Goal: Navigation & Orientation: Understand site structure

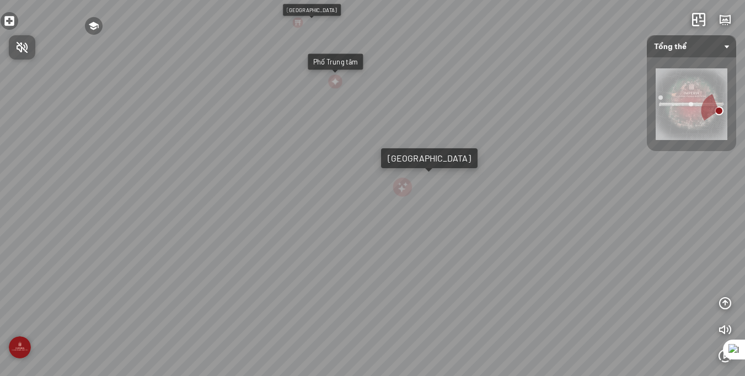
drag, startPoint x: 369, startPoint y: 164, endPoint x: 162, endPoint y: 158, distance: 207.4
click at [162, 158] on div at bounding box center [372, 188] width 745 height 376
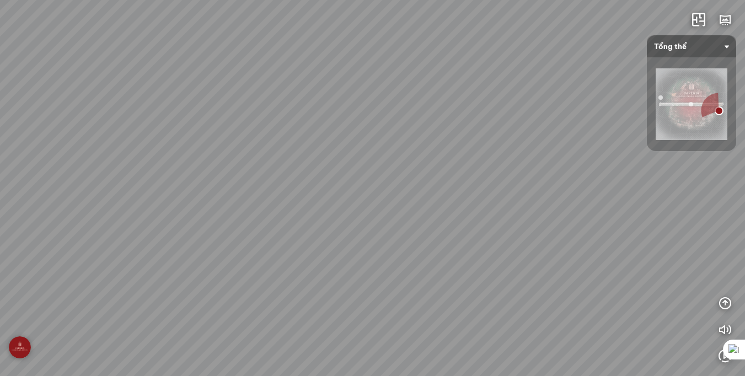
drag, startPoint x: 521, startPoint y: 299, endPoint x: 324, endPoint y: 89, distance: 288.2
click at [324, 89] on div "[GEOGRAPHIC_DATA] Phố Trung tâm [GEOGRAPHIC_DATA] Tổng thể [GEOGRAPHIC_DATA] tâ…" at bounding box center [372, 188] width 745 height 376
drag, startPoint x: 324, startPoint y: 89, endPoint x: 456, endPoint y: 234, distance: 195.9
click at [455, 231] on div "[GEOGRAPHIC_DATA] Phố Trung tâm [GEOGRAPHIC_DATA] Tổng thể [GEOGRAPHIC_DATA] tâ…" at bounding box center [372, 188] width 745 height 376
drag, startPoint x: 240, startPoint y: 65, endPoint x: 292, endPoint y: 267, distance: 208.3
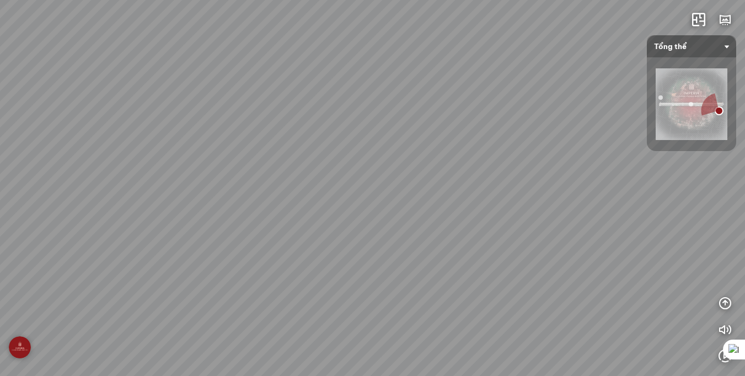
click at [292, 264] on div "[GEOGRAPHIC_DATA] Phố Trung tâm [GEOGRAPHIC_DATA] Tổng thể [GEOGRAPHIC_DATA] tâ…" at bounding box center [372, 188] width 745 height 376
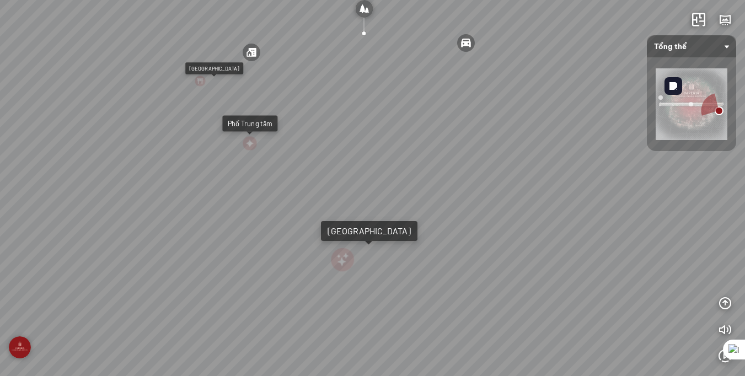
click at [683, 106] on img at bounding box center [692, 104] width 72 height 72
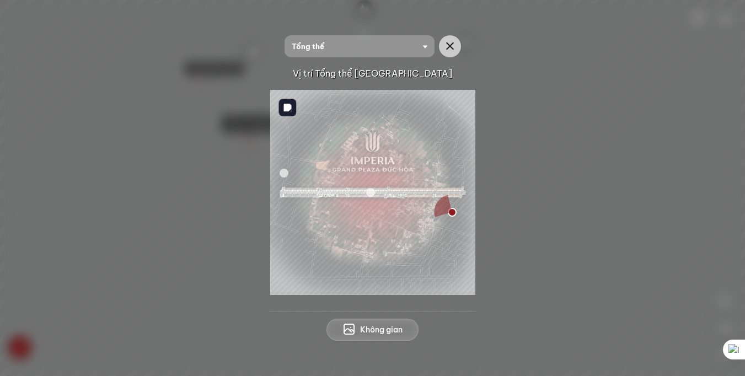
click at [340, 197] on img at bounding box center [372, 192] width 205 height 205
drag, startPoint x: 373, startPoint y: 193, endPoint x: 333, endPoint y: 193, distance: 39.7
click at [333, 193] on div at bounding box center [372, 192] width 205 height 205
click at [333, 193] on img at bounding box center [372, 192] width 205 height 205
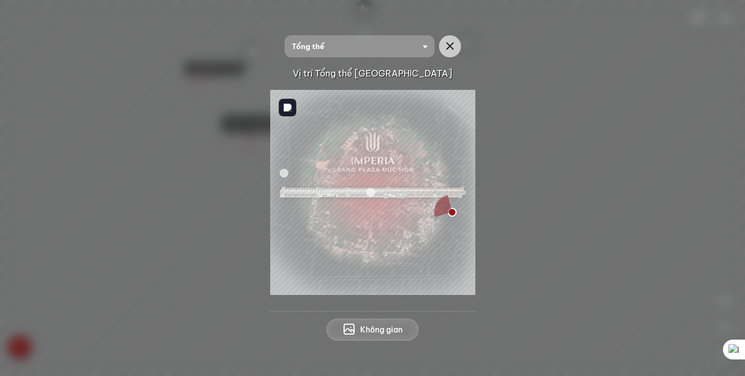
click at [303, 194] on img at bounding box center [372, 192] width 205 height 205
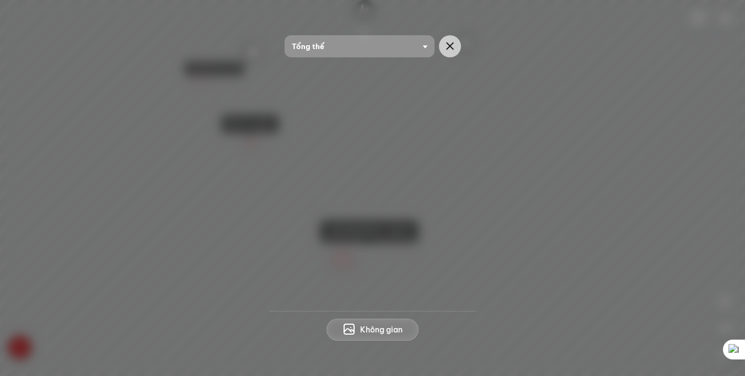
click at [415, 48] on span "Tổng thể" at bounding box center [360, 46] width 136 height 22
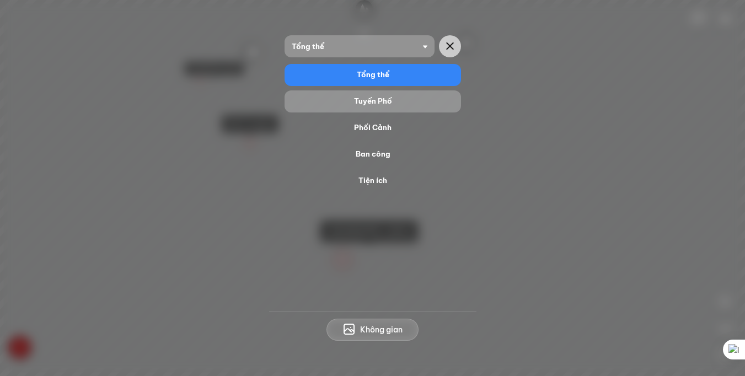
click at [390, 106] on div "Tuyến Phố" at bounding box center [373, 101] width 168 height 13
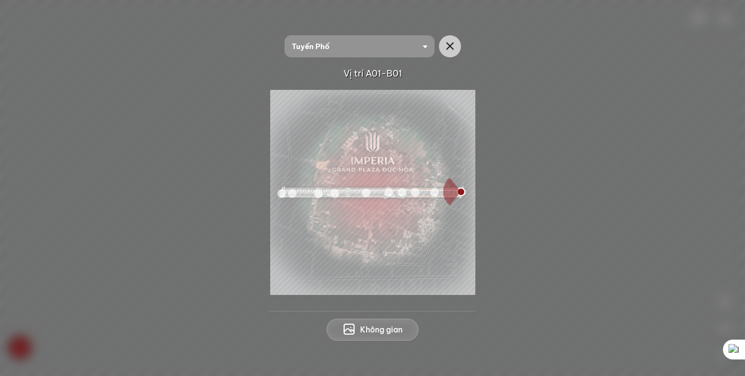
click at [321, 194] on div at bounding box center [318, 193] width 9 height 9
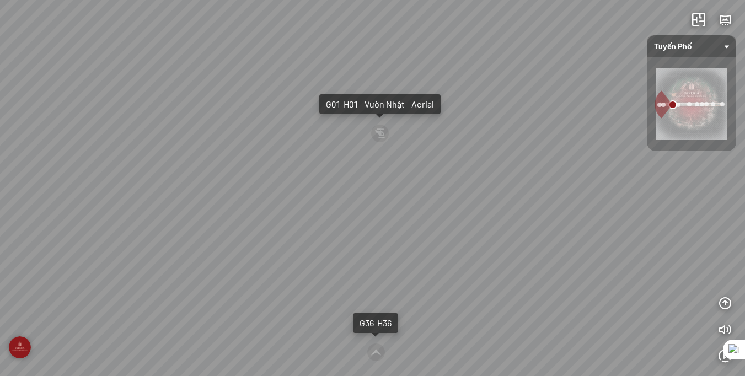
drag, startPoint x: 468, startPoint y: 170, endPoint x: 469, endPoint y: 319, distance: 148.9
click at [469, 319] on div "F78 - CV Mặt Trời G36-H36 G01-H01 - Vườn Nhật - Aerial" at bounding box center [372, 188] width 745 height 376
click at [729, 40] on div "Tuyến Phố" at bounding box center [691, 46] width 89 height 22
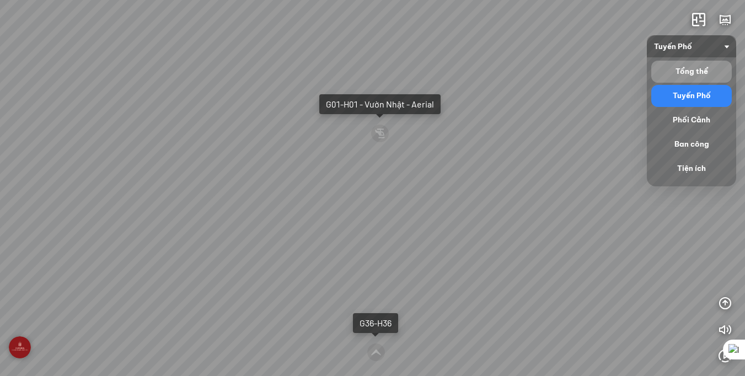
click at [699, 64] on div "Tổng thể" at bounding box center [691, 72] width 80 height 22
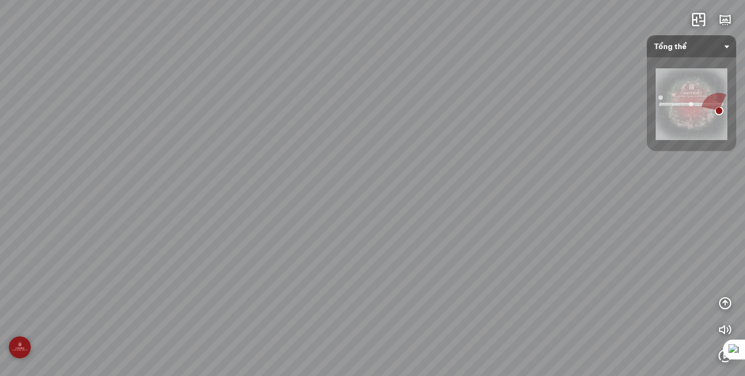
drag, startPoint x: 348, startPoint y: 232, endPoint x: 708, endPoint y: 68, distance: 395.5
click at [693, 73] on div "INFO: krpano 1.20.8 (build [DATE]) INFO: HTML5/Desktop - Chrome 139.0 - WebGL I…" at bounding box center [372, 188] width 745 height 376
drag, startPoint x: 150, startPoint y: 132, endPoint x: 350, endPoint y: 247, distance: 230.7
click at [351, 248] on div "Trường Trung Cấp Nghề Đức Hòa 0.6 Km Công viên Võ Tấn Đồ 1.3 Km Sân vận động [G…" at bounding box center [372, 188] width 745 height 376
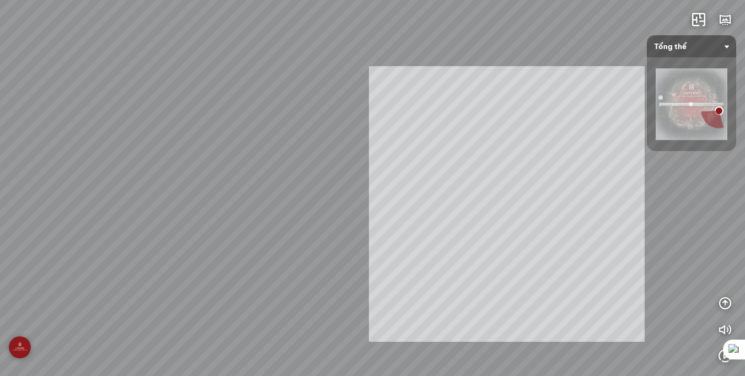
drag, startPoint x: 507, startPoint y: 204, endPoint x: 256, endPoint y: 204, distance: 250.3
click at [256, 204] on div "Trường Trung Cấp Nghề Đức Hòa 0.6 Km Công viên Võ Tấn Đồ 1.3 Km Sân vận động [G…" at bounding box center [372, 188] width 745 height 376
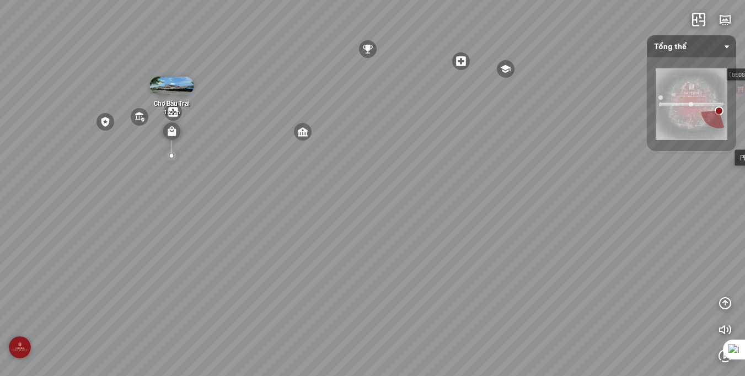
drag, startPoint x: 602, startPoint y: 187, endPoint x: 202, endPoint y: 192, distance: 399.8
click at [205, 191] on div "Trường Trung Cấp Nghề Đức Hòa 0.6 Km Công viên Võ Tấn Đồ 1.3 Km Sân vận động [G…" at bounding box center [372, 188] width 745 height 376
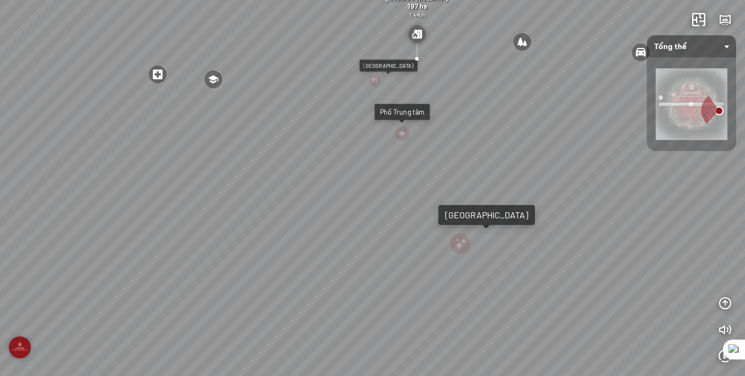
click at [407, 109] on div "Phố Trung tâm" at bounding box center [402, 112] width 45 height 9
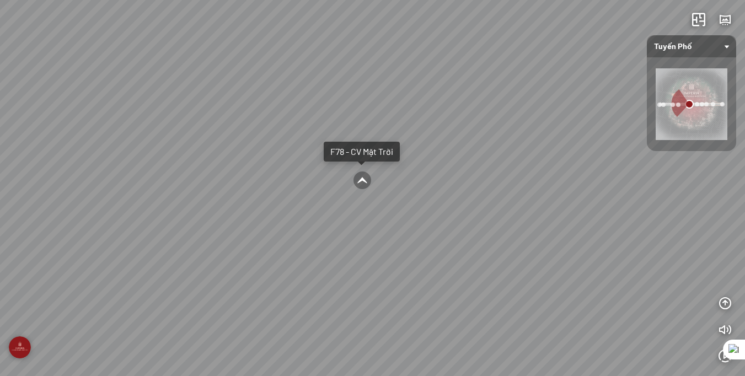
drag, startPoint x: 401, startPoint y: 97, endPoint x: 401, endPoint y: 225, distance: 128.5
click at [401, 225] on div "F78 - CV Mặt Trời D65 - CV [PERSON_NAME] E16-F20 - Aerial" at bounding box center [372, 188] width 745 height 376
click at [378, 160] on div "F78 - CV Mặt Trời" at bounding box center [362, 154] width 76 height 20
drag, startPoint x: 411, startPoint y: 116, endPoint x: -18, endPoint y: 206, distance: 438.4
click at [0, 206] on html "E16-F20 F78 - CV Mặt Trời - Aerial G01-H01 - Vườn Nhật INFO: krpano 1.20.8 (bui…" at bounding box center [372, 188] width 745 height 376
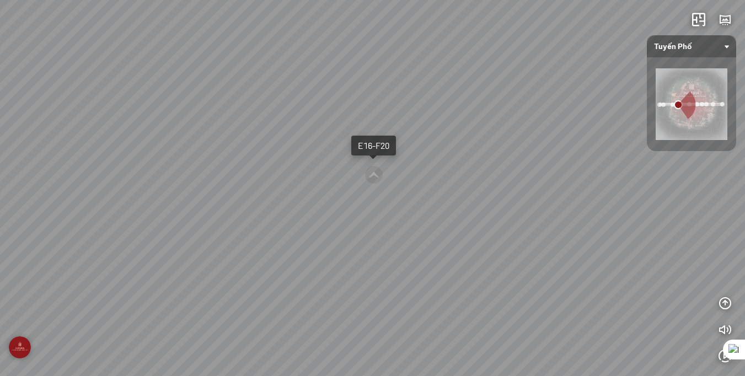
drag, startPoint x: 374, startPoint y: 254, endPoint x: -18, endPoint y: 110, distance: 417.6
click at [0, 110] on html "E16-F20 F78 - CV Mặt Trời - Aerial G01-H01 - Vườn Nhật INFO: krpano 1.20.8 (bui…" at bounding box center [372, 188] width 745 height 376
click at [718, 44] on span "Tuyến Phố" at bounding box center [691, 46] width 75 height 22
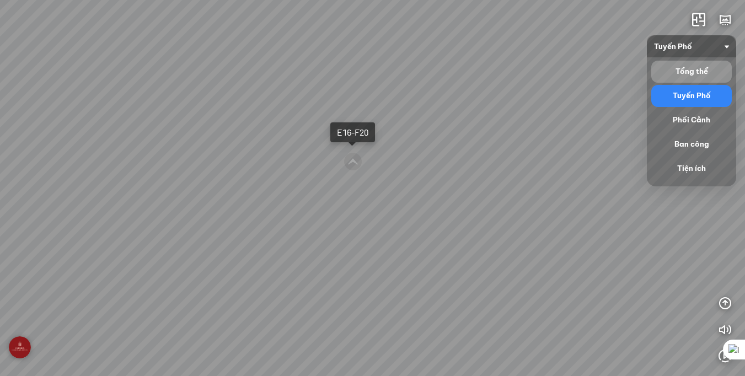
click at [704, 66] on div "Tổng thể" at bounding box center [692, 71] width 72 height 13
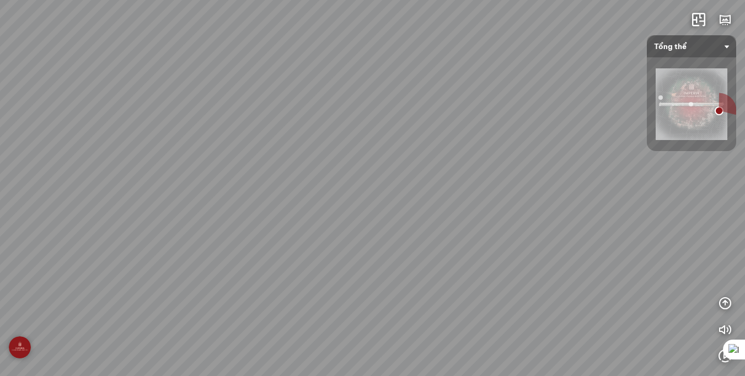
drag, startPoint x: 511, startPoint y: 167, endPoint x: 159, endPoint y: 159, distance: 351.3
click at [160, 159] on div "Trường Trung Cấp Nghề Đức Hòa 0.6 Km Công viên Võ Tấn Đồ 1.3 Km Sân vận động [G…" at bounding box center [372, 188] width 745 height 376
drag, startPoint x: 542, startPoint y: 228, endPoint x: 181, endPoint y: 232, distance: 360.6
click at [181, 232] on div "Trường Trung Cấp Nghề Đức Hòa 0.6 Km Công viên Võ Tấn Đồ 1.3 Km Sân vận động [G…" at bounding box center [372, 188] width 745 height 376
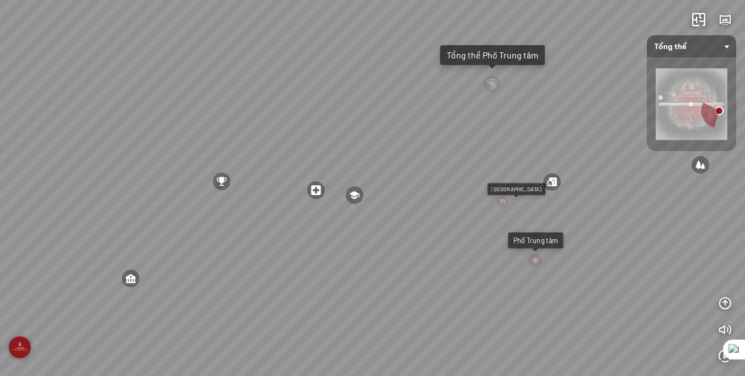
drag, startPoint x: 601, startPoint y: 237, endPoint x: 109, endPoint y: 230, distance: 492.9
click at [111, 230] on div "Trường Trung Cấp Nghề Đức Hòa 0.6 Km Công viên Võ Tấn Đồ 1.3 Km Sân vận động [G…" at bounding box center [372, 188] width 745 height 376
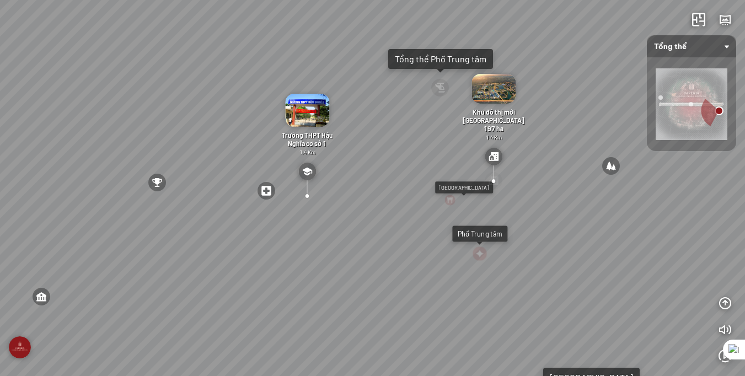
click at [492, 184] on div at bounding box center [493, 180] width 19 height 19
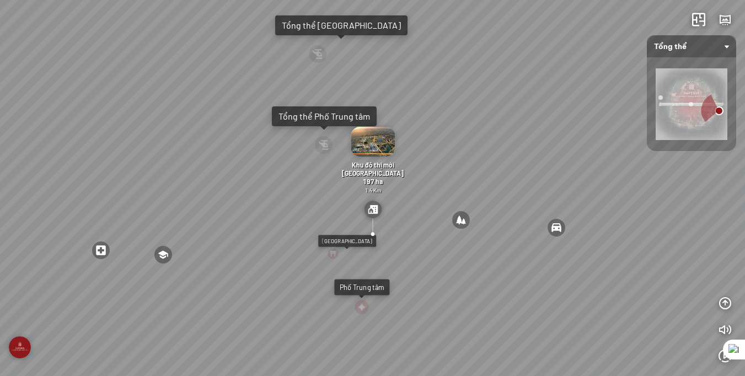
click at [372, 211] on img at bounding box center [373, 210] width 18 height 18
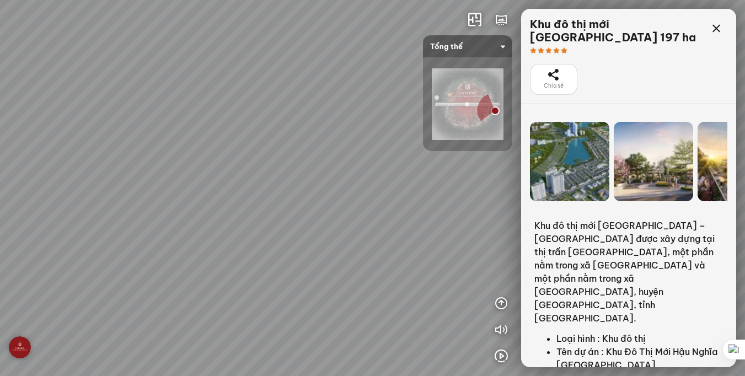
drag, startPoint x: 312, startPoint y: 257, endPoint x: 404, endPoint y: 248, distance: 92.6
click at [404, 248] on div "Trường Trung Cấp Nghề Đức Hòa 0.6 Km Công viên Võ Tấn Đồ 1.3 Km Sân vận động [G…" at bounding box center [372, 188] width 745 height 376
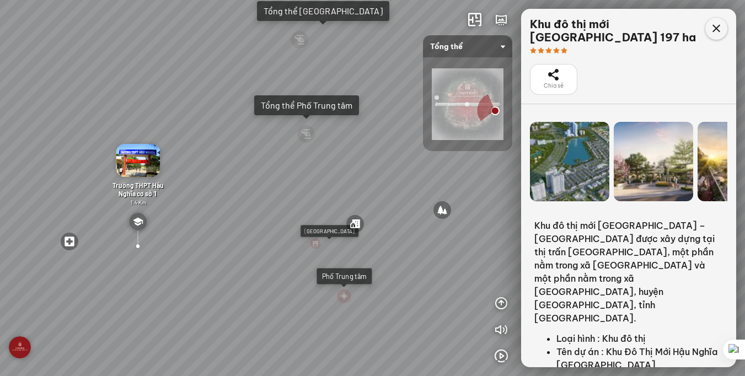
click at [716, 37] on div at bounding box center [716, 29] width 22 height 22
